Goal: Check status: Check status

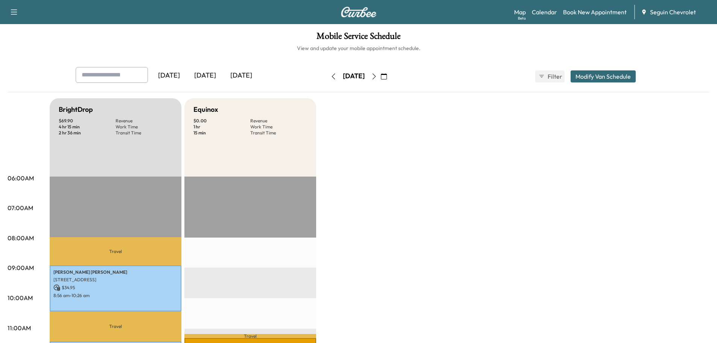
click at [211, 73] on div "[DATE]" at bounding box center [205, 75] width 36 height 17
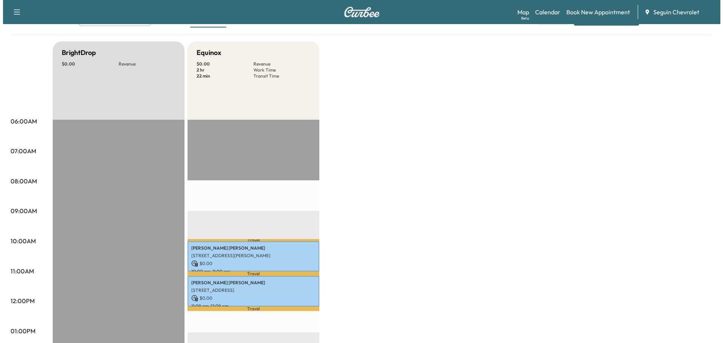
scroll to position [151, 0]
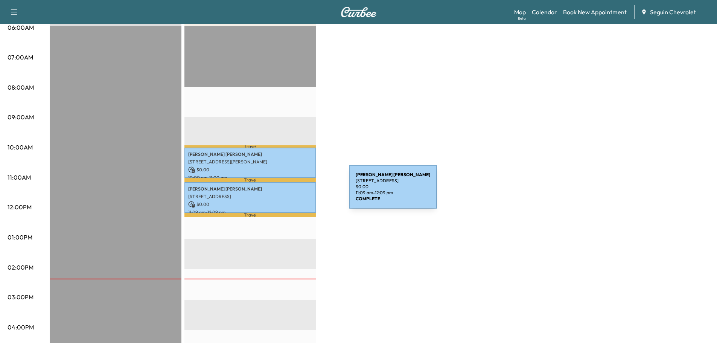
click at [293, 191] on div "[PERSON_NAME] [STREET_ADDRESS] $ 0.00 11:09 am - 12:09 pm" at bounding box center [251, 197] width 132 height 31
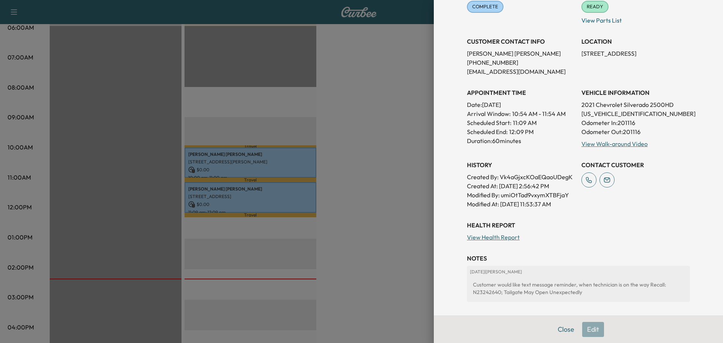
scroll to position [103, 0]
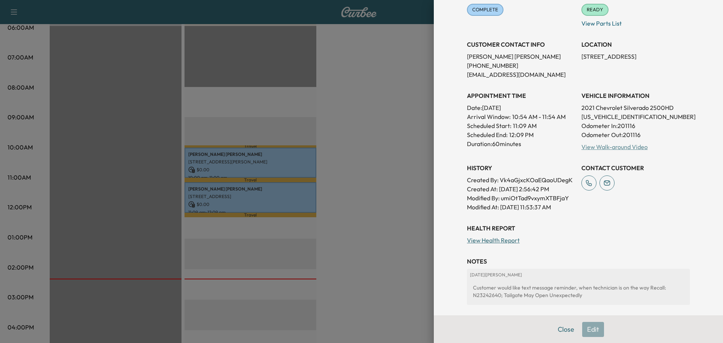
click at [612, 146] on link "View Walk-around Video" at bounding box center [614, 147] width 66 height 8
click at [295, 165] on div at bounding box center [361, 171] width 723 height 343
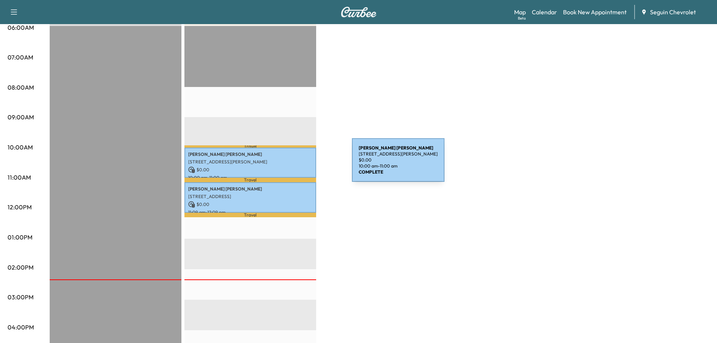
click at [296, 166] on p "$ 0.00" at bounding box center [250, 169] width 124 height 7
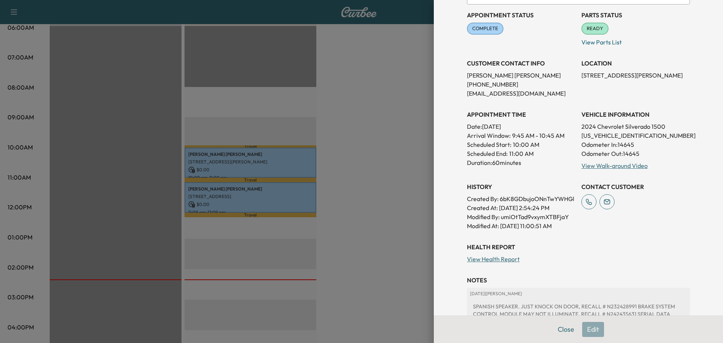
scroll to position [82, 0]
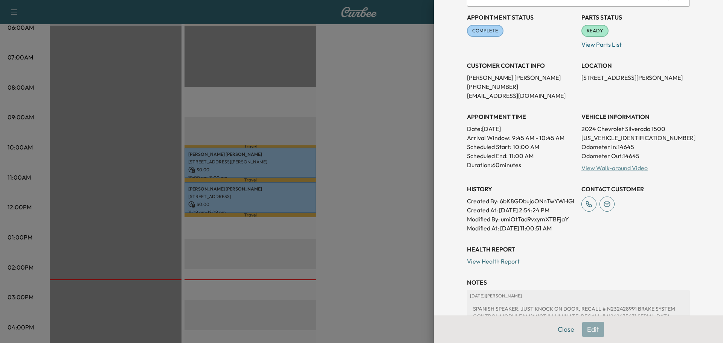
click at [619, 165] on link "View Walk-around Video" at bounding box center [614, 168] width 66 height 8
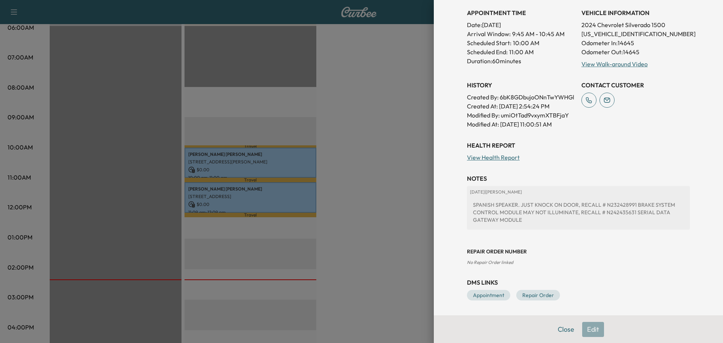
scroll to position [195, 0]
click at [506, 158] on link "View Health Report" at bounding box center [493, 158] width 53 height 8
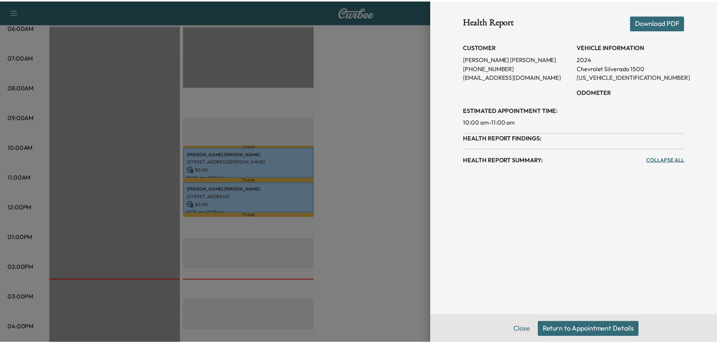
scroll to position [0, 0]
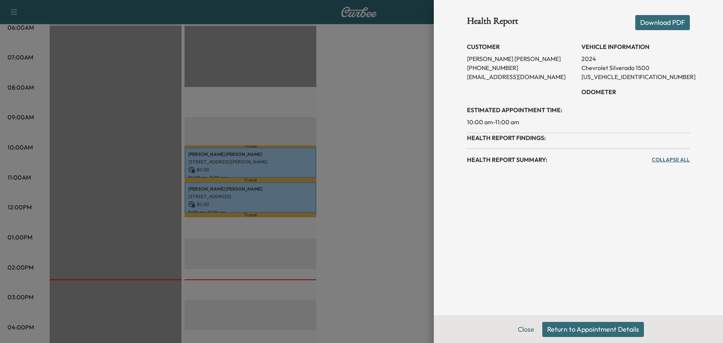
click at [369, 171] on div at bounding box center [361, 171] width 723 height 343
